Goal: Information Seeking & Learning: Check status

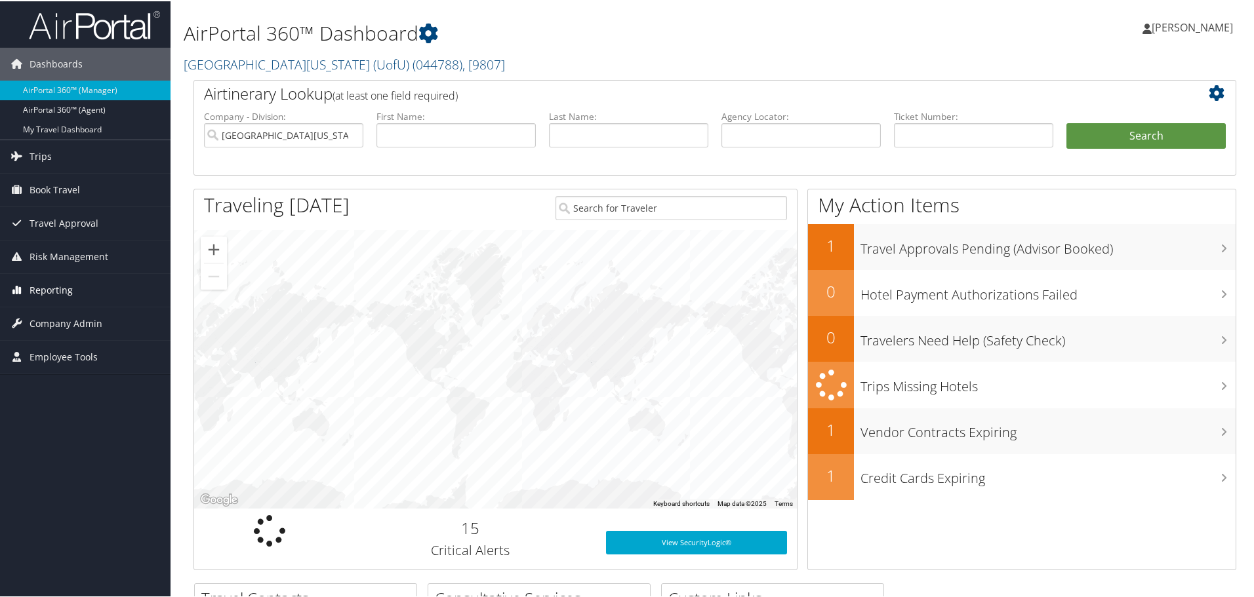
click at [56, 288] on span "Reporting" at bounding box center [51, 289] width 43 height 33
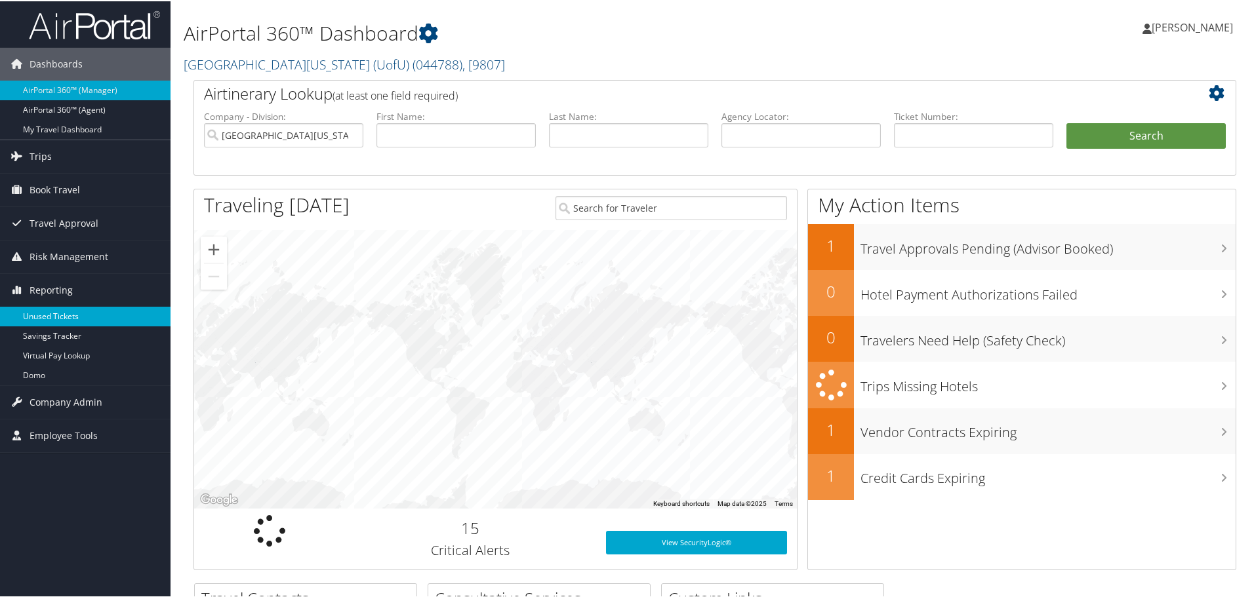
click at [71, 319] on link "Unused Tickets" at bounding box center [85, 316] width 171 height 20
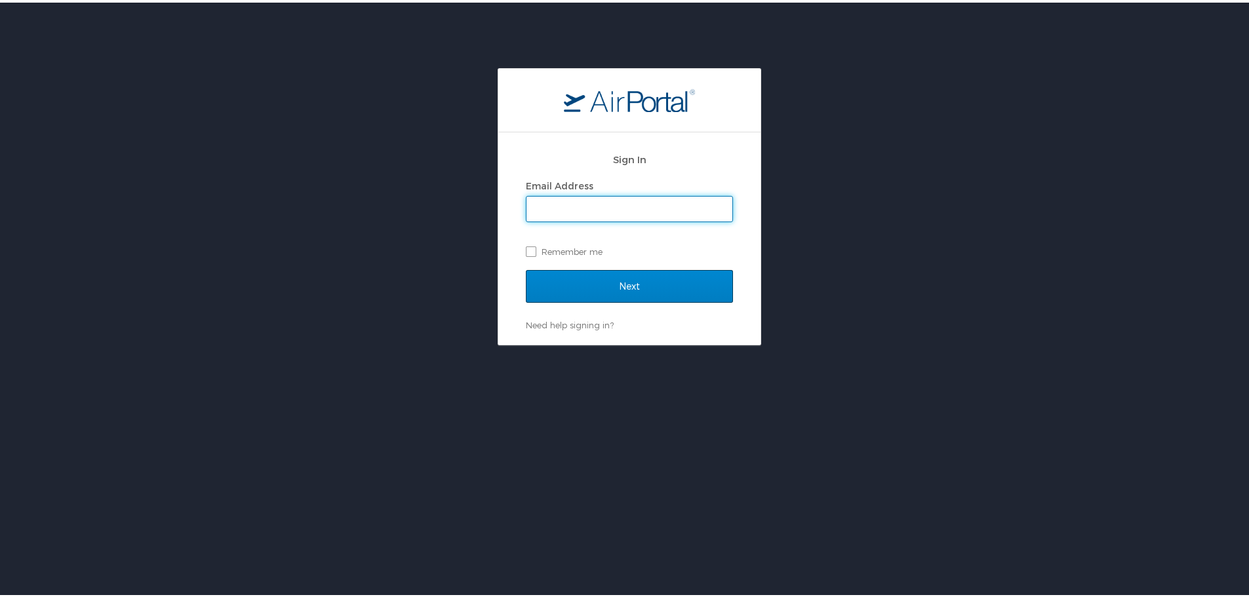
type input "alice.tardani@cbtravel.com"
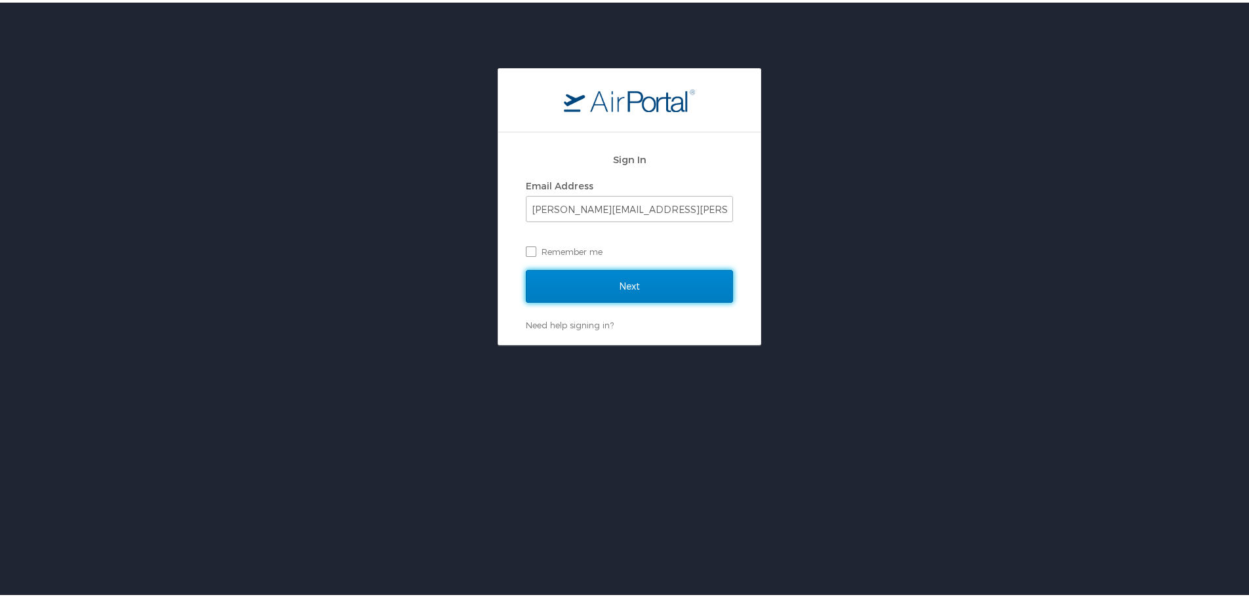
click at [617, 279] on input "Next" at bounding box center [629, 284] width 207 height 33
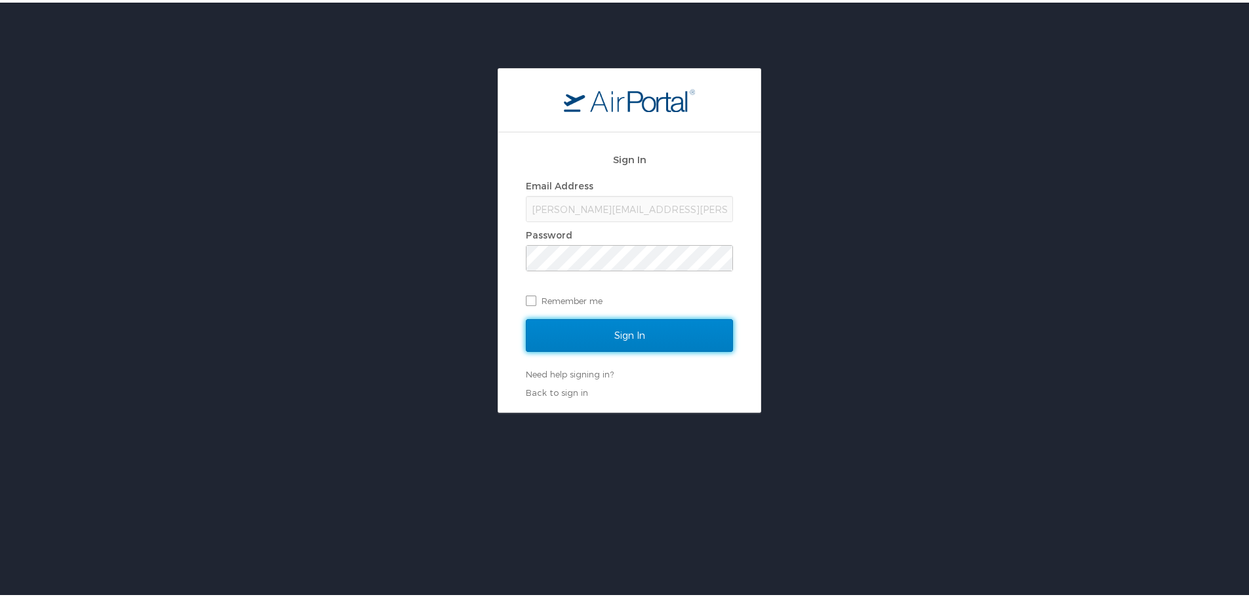
click at [624, 327] on input "Sign In" at bounding box center [629, 333] width 207 height 33
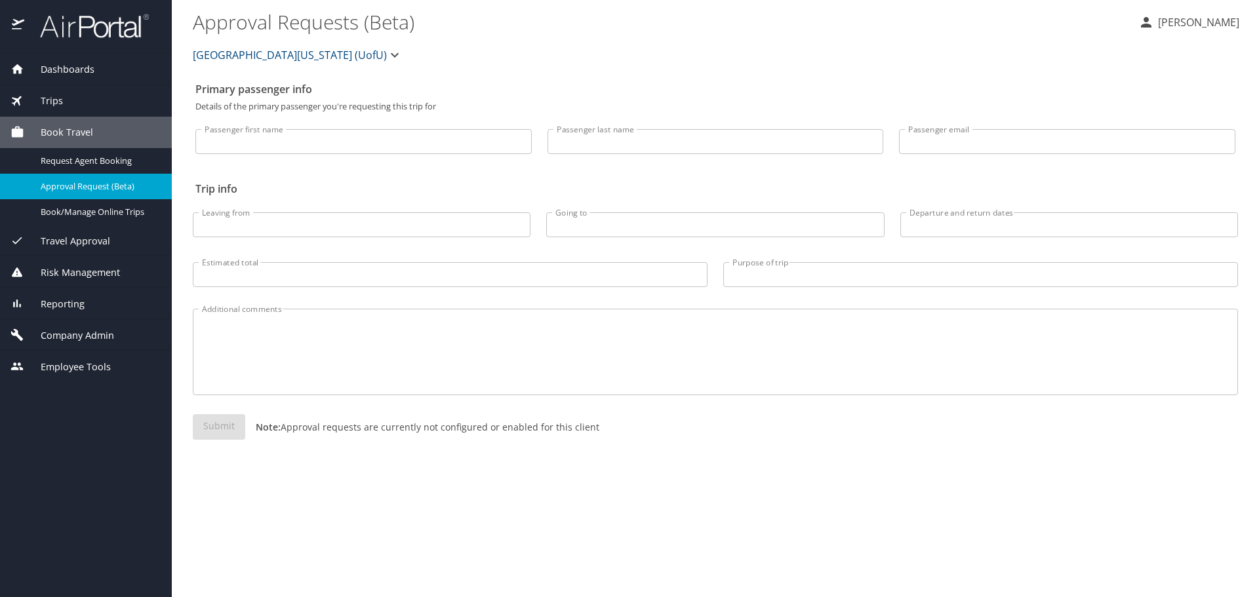
click at [65, 304] on span "Reporting" at bounding box center [54, 304] width 60 height 14
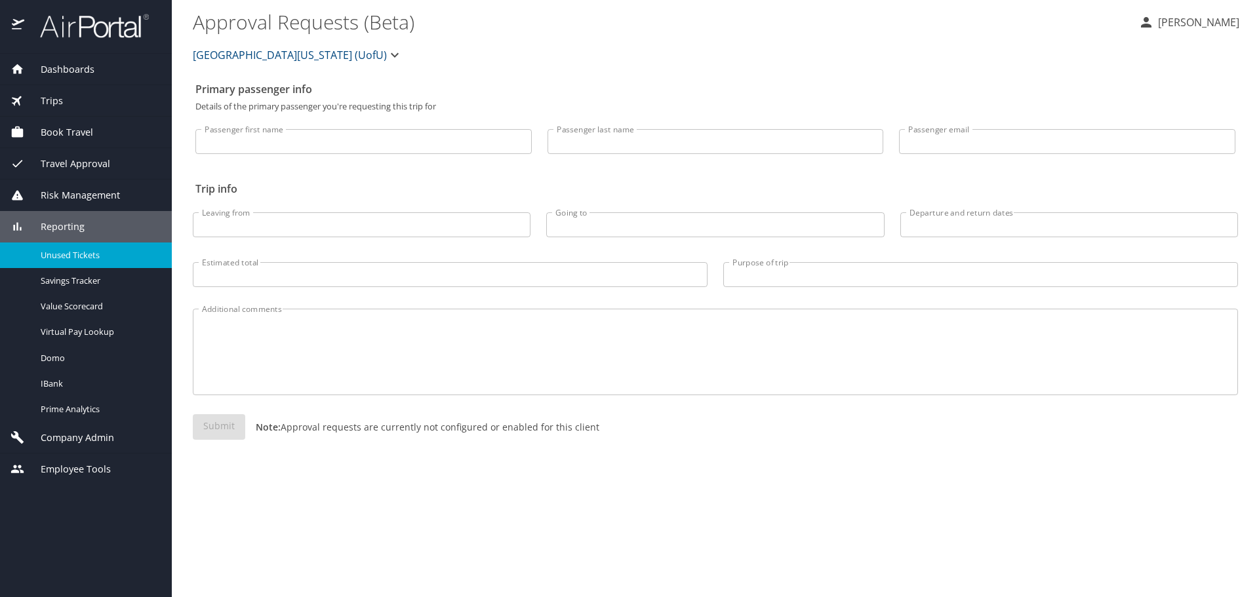
click at [61, 254] on span "Unused Tickets" at bounding box center [98, 255] width 115 height 12
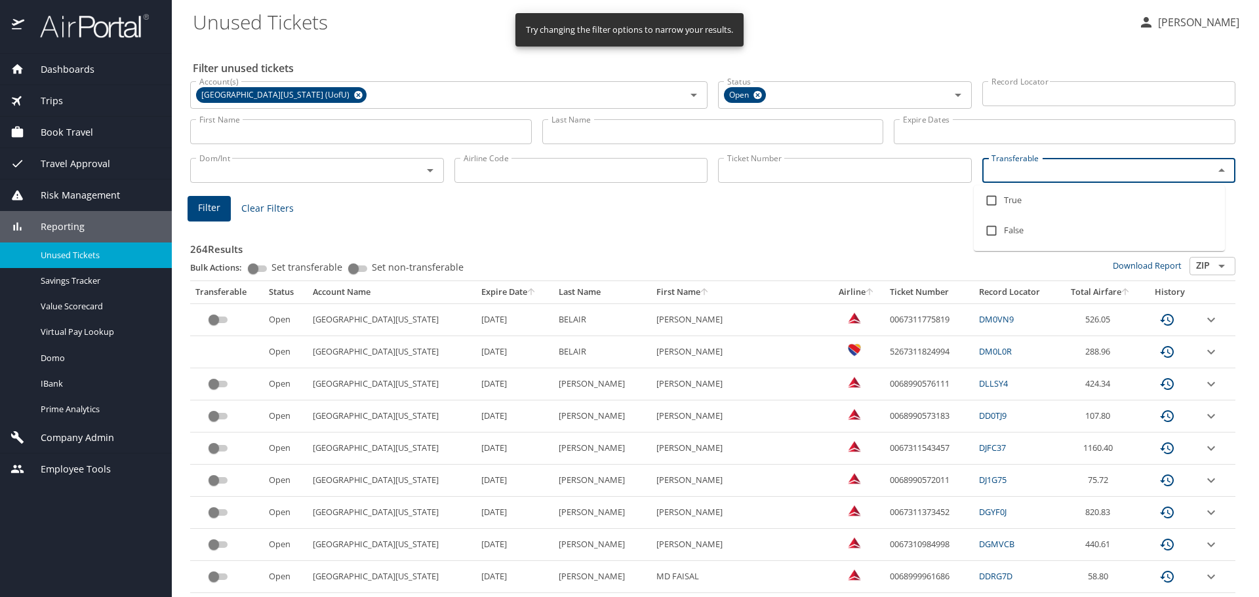
click at [1010, 174] on input "Transferable" at bounding box center [1089, 170] width 207 height 17
click at [992, 199] on input "checkbox" at bounding box center [991, 200] width 25 height 25
checkbox input "true"
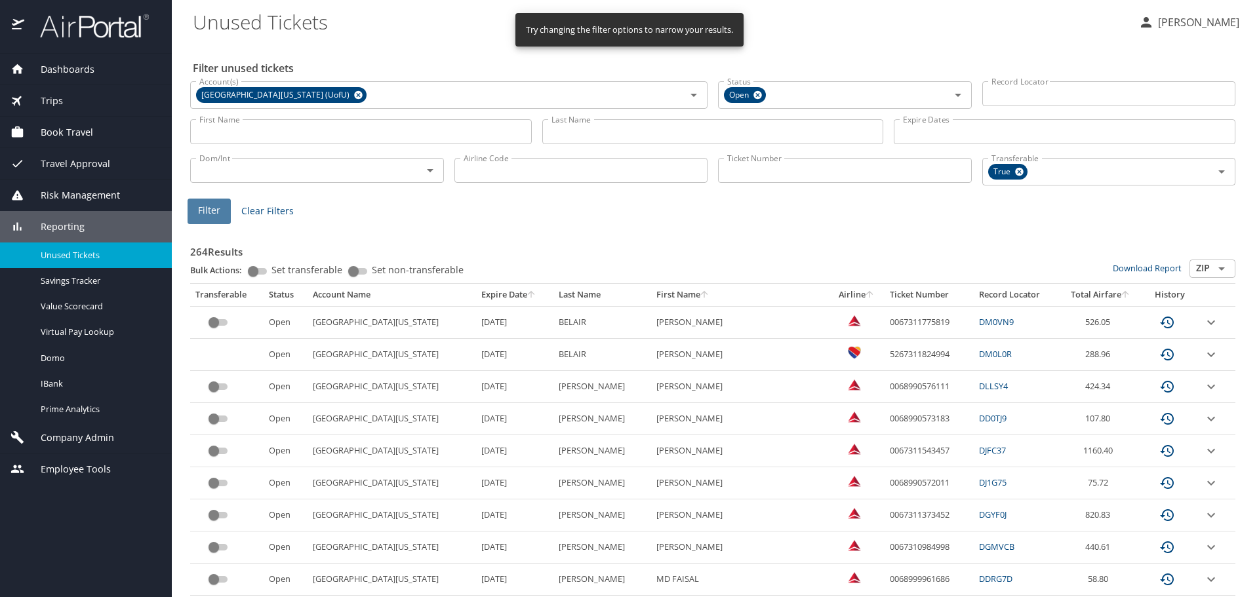
click at [201, 215] on span "Filter" at bounding box center [209, 211] width 22 height 16
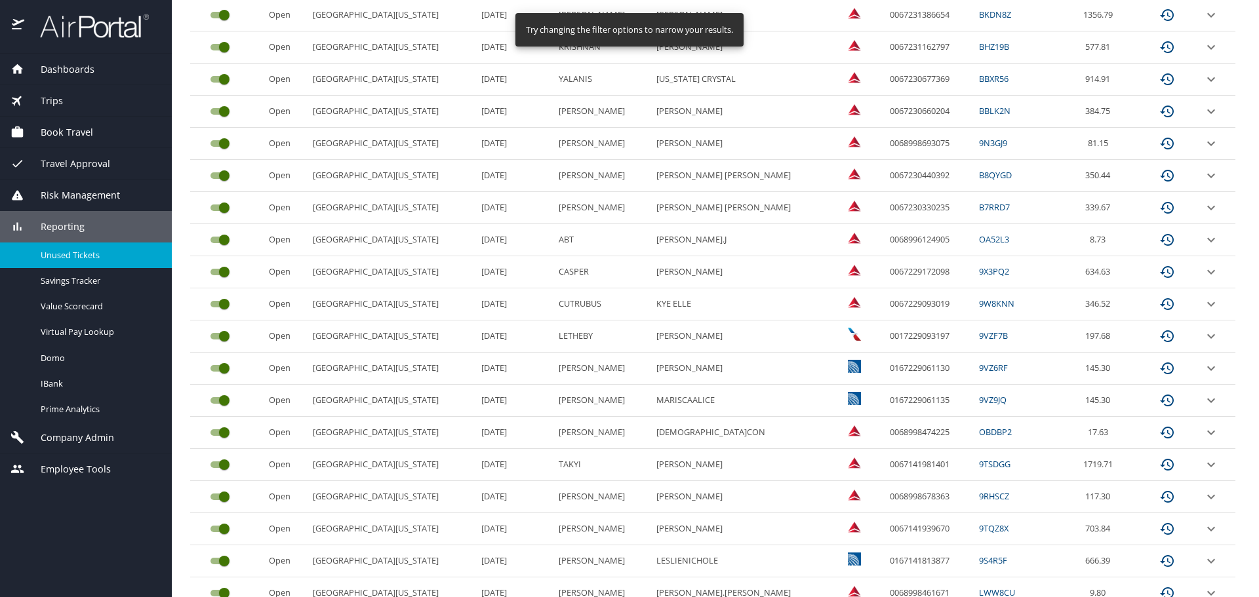
scroll to position [553, 0]
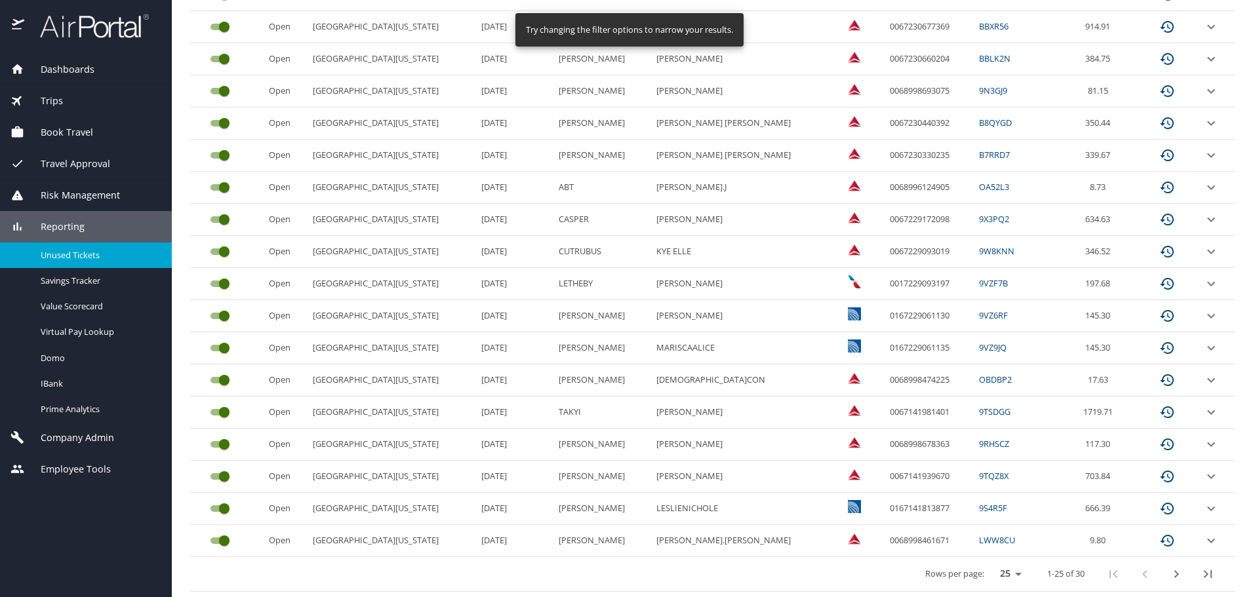
click at [1169, 573] on icon "next page" at bounding box center [1177, 575] width 16 height 16
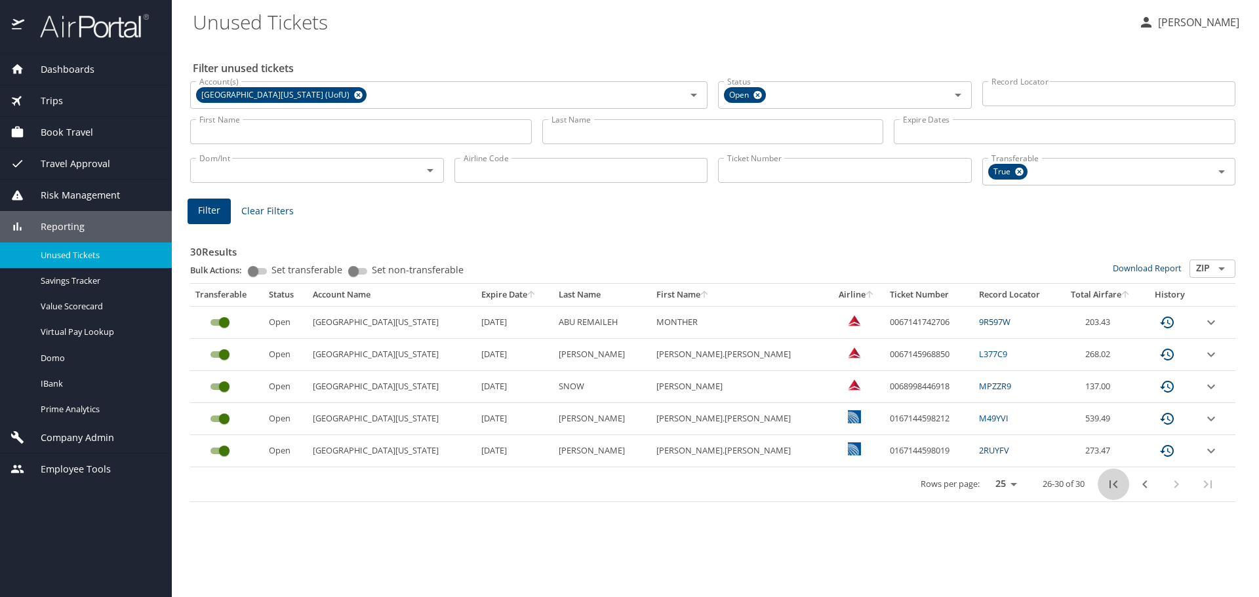
click at [1114, 486] on icon "first page" at bounding box center [1114, 485] width 16 height 16
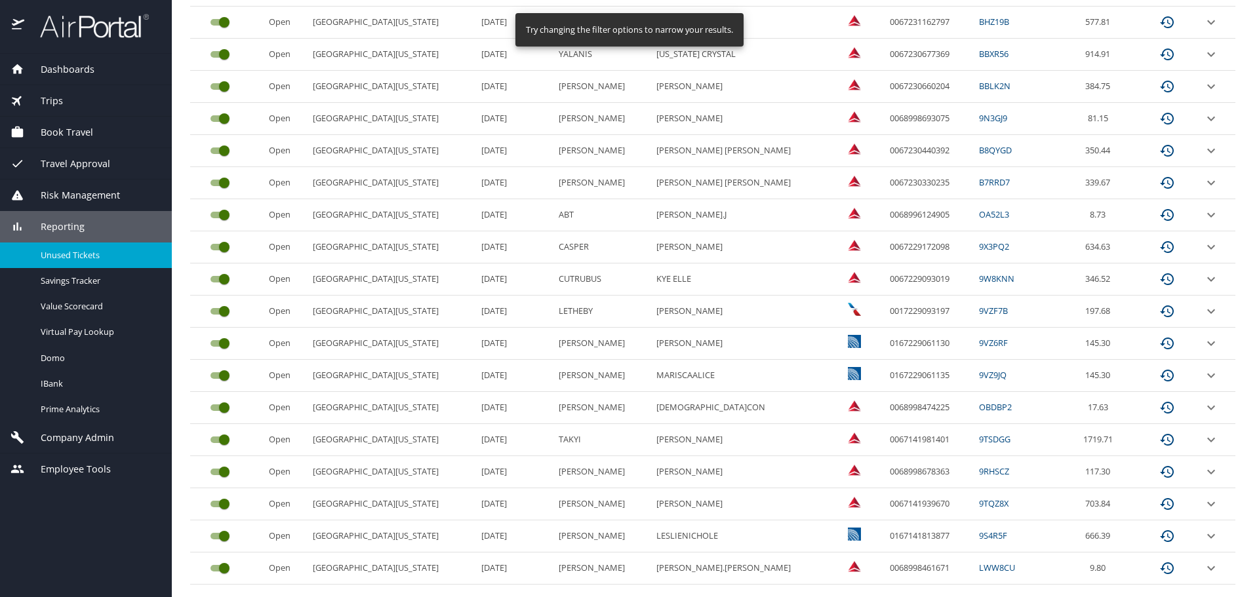
scroll to position [553, 0]
